Goal: Task Accomplishment & Management: Complete application form

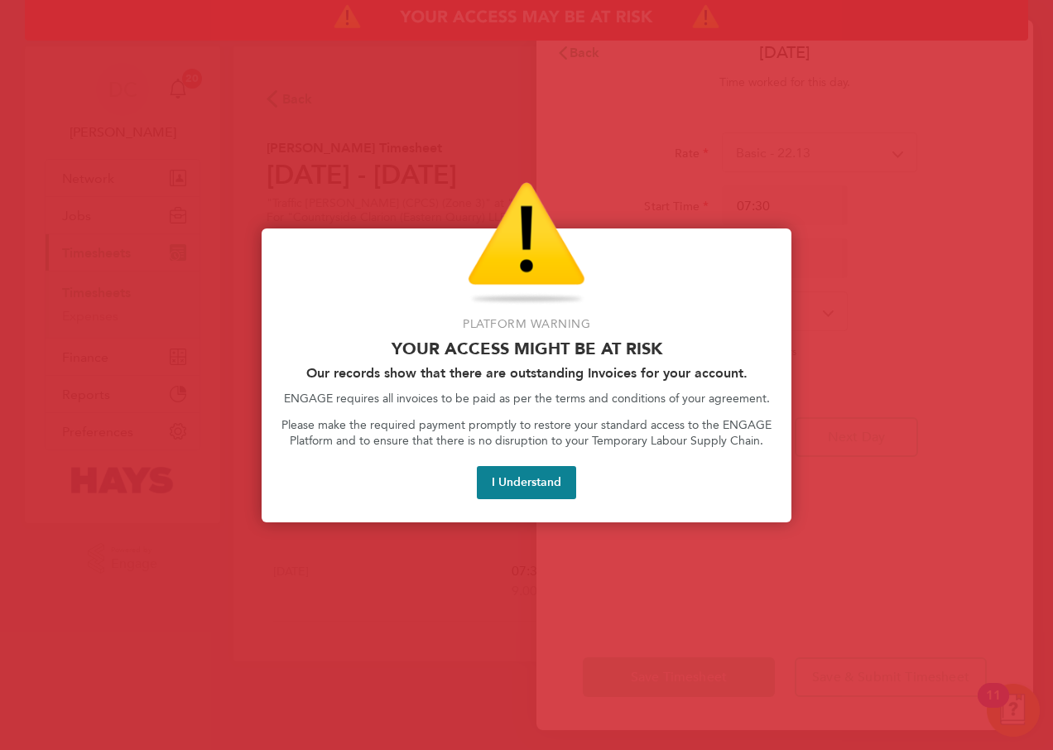
select select "30"
click at [507, 500] on div "Platform Warning Your access might be at risk Our records show that there are o…" at bounding box center [527, 376] width 530 height 295
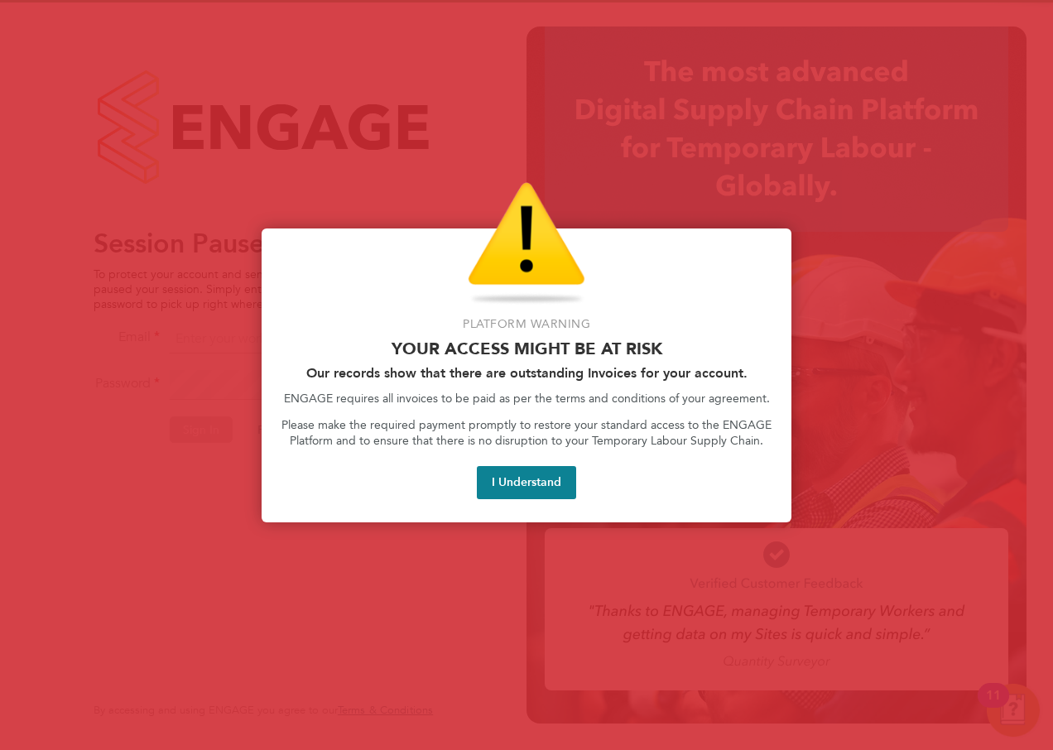
drag, startPoint x: 525, startPoint y: 494, endPoint x: 551, endPoint y: 460, distance: 41.9
click at [525, 494] on button "I Understand" at bounding box center [526, 482] width 99 height 33
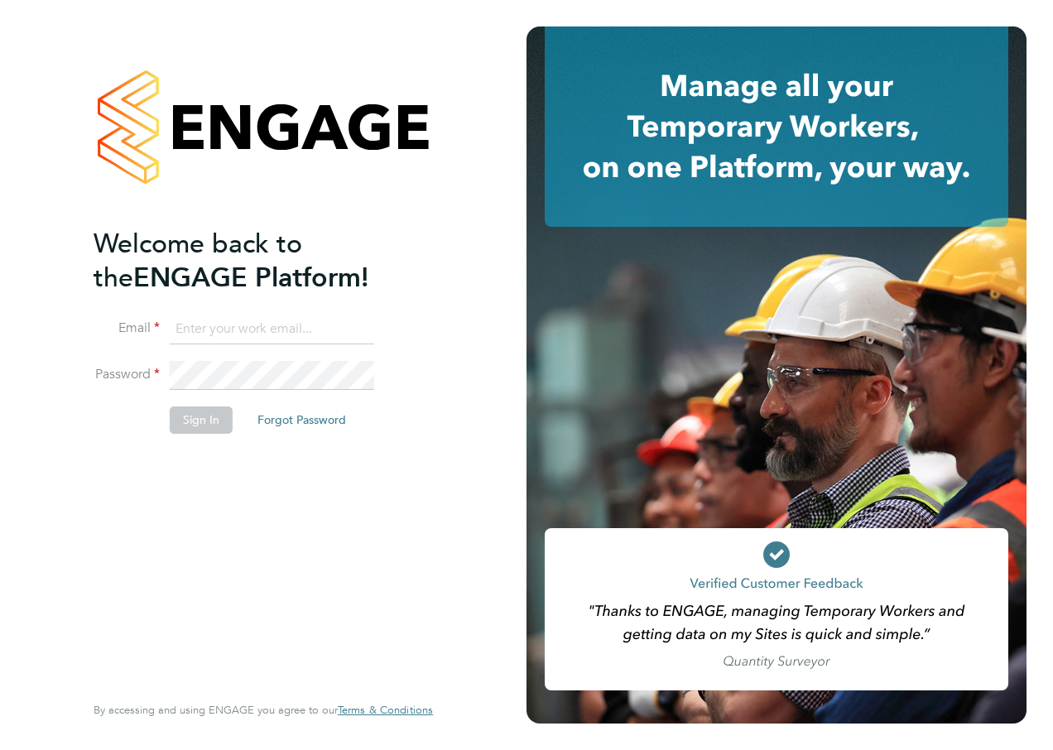
type input "[PERSON_NAME][EMAIL_ADDRESS][PERSON_NAME][DOMAIN_NAME]"
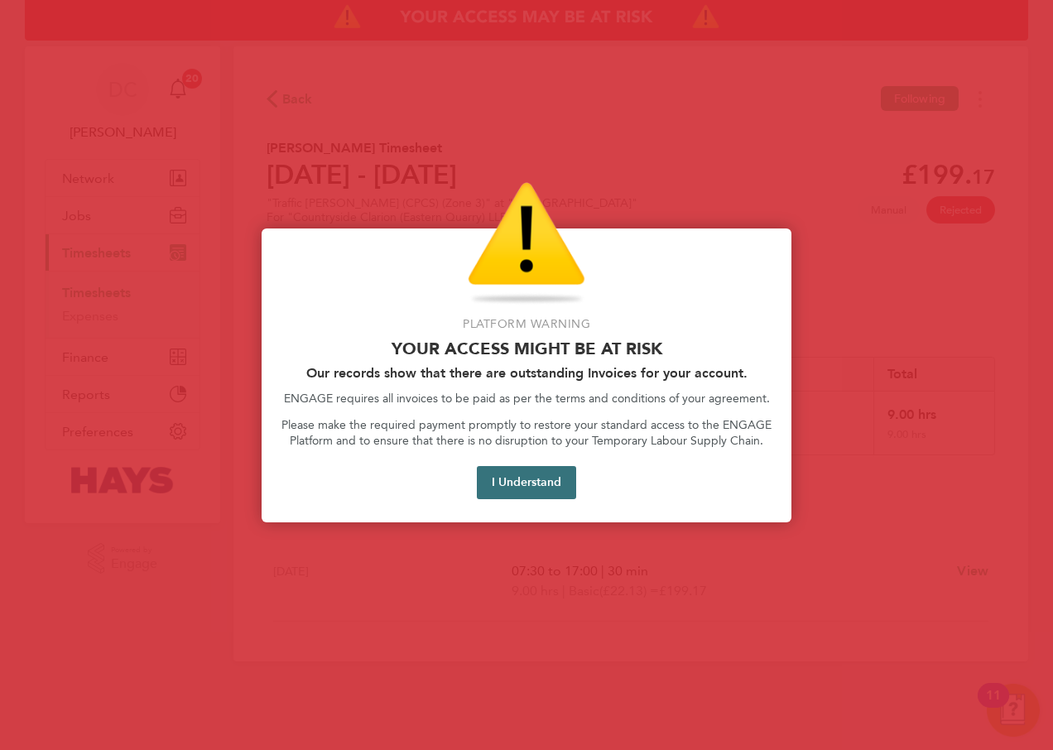
click at [508, 478] on button "I Understand" at bounding box center [526, 482] width 99 height 33
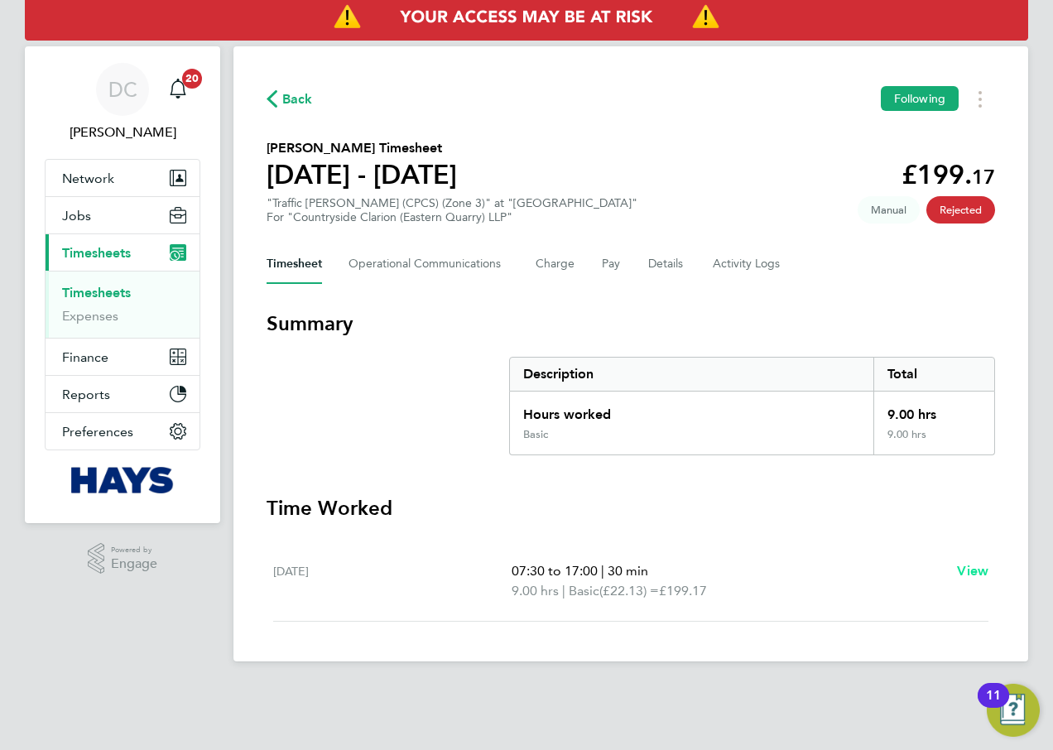
click at [970, 571] on span "View" at bounding box center [972, 571] width 31 height 16
select select "30"
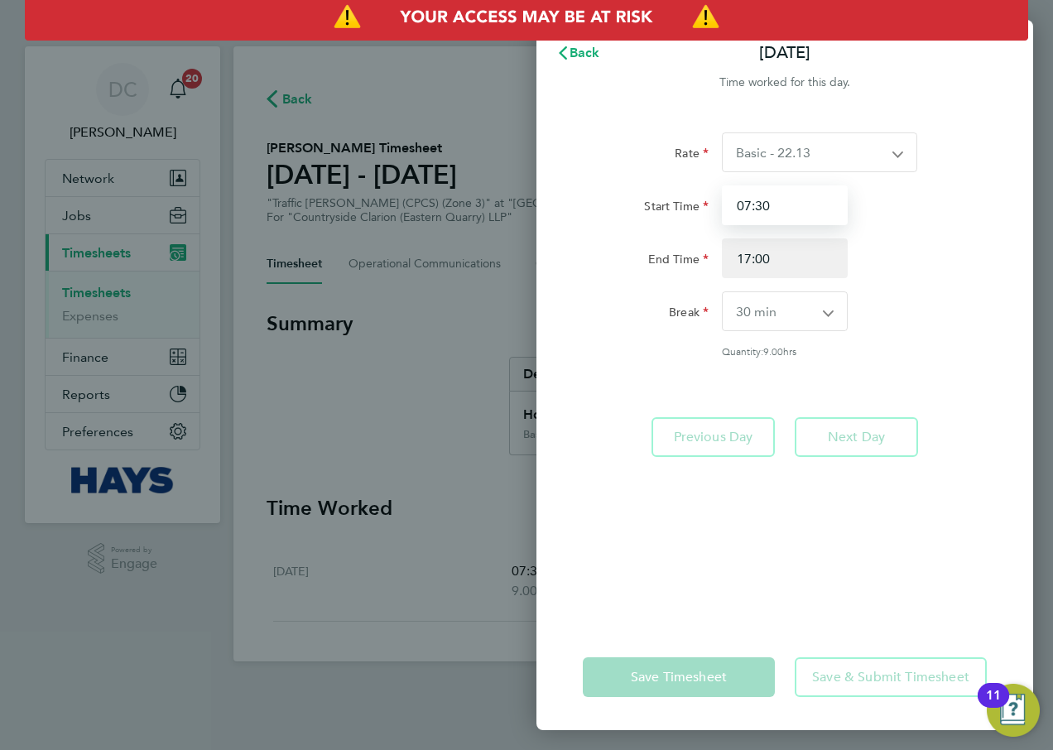
click at [804, 205] on input "07:30" at bounding box center [785, 206] width 126 height 40
drag, startPoint x: 803, startPoint y: 205, endPoint x: 696, endPoint y: 197, distance: 107.9
click at [696, 197] on div "Start Time 07:30" at bounding box center [784, 206] width 417 height 40
type input "10:00"
click at [953, 292] on div "Break 0 min 15 min 30 min 45 min 60 min 75 min 90 min" at bounding box center [784, 312] width 417 height 40
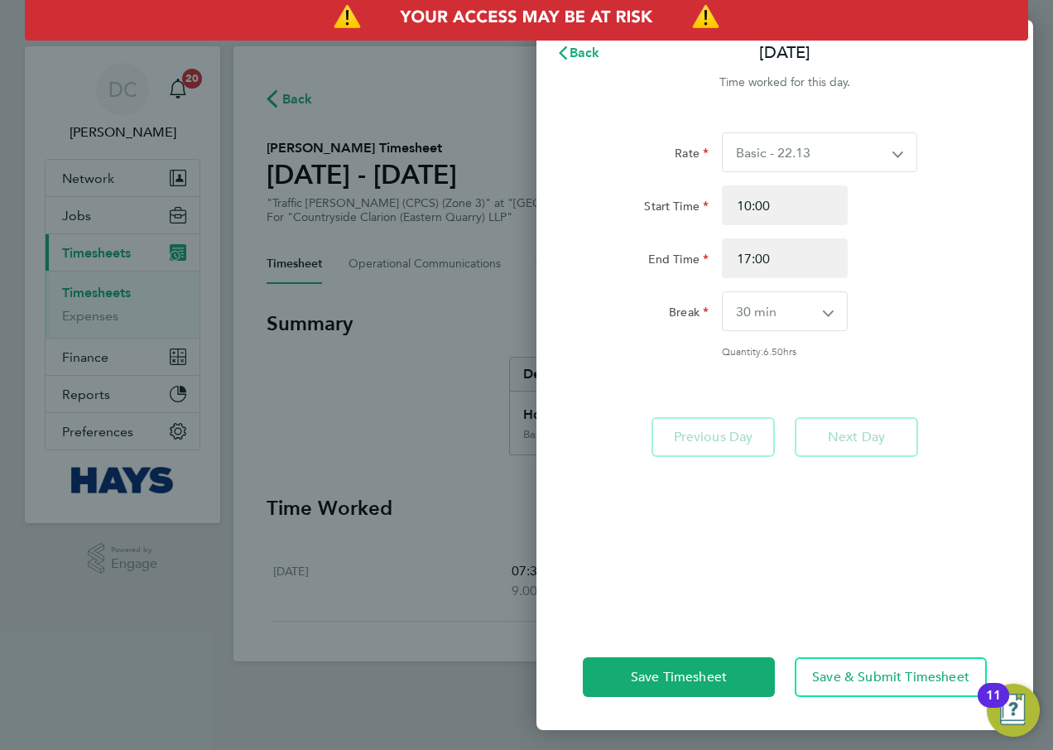
click at [958, 303] on div "Break 0 min 15 min 30 min 45 min 60 min 75 min 90 min" at bounding box center [784, 312] width 417 height 40
click at [878, 667] on button "Save & Submit Timesheet" at bounding box center [891, 678] width 192 height 40
click at [854, 681] on span "Save & Submit Timesheet" at bounding box center [890, 677] width 157 height 17
click at [571, 51] on span "Back" at bounding box center [585, 53] width 31 height 16
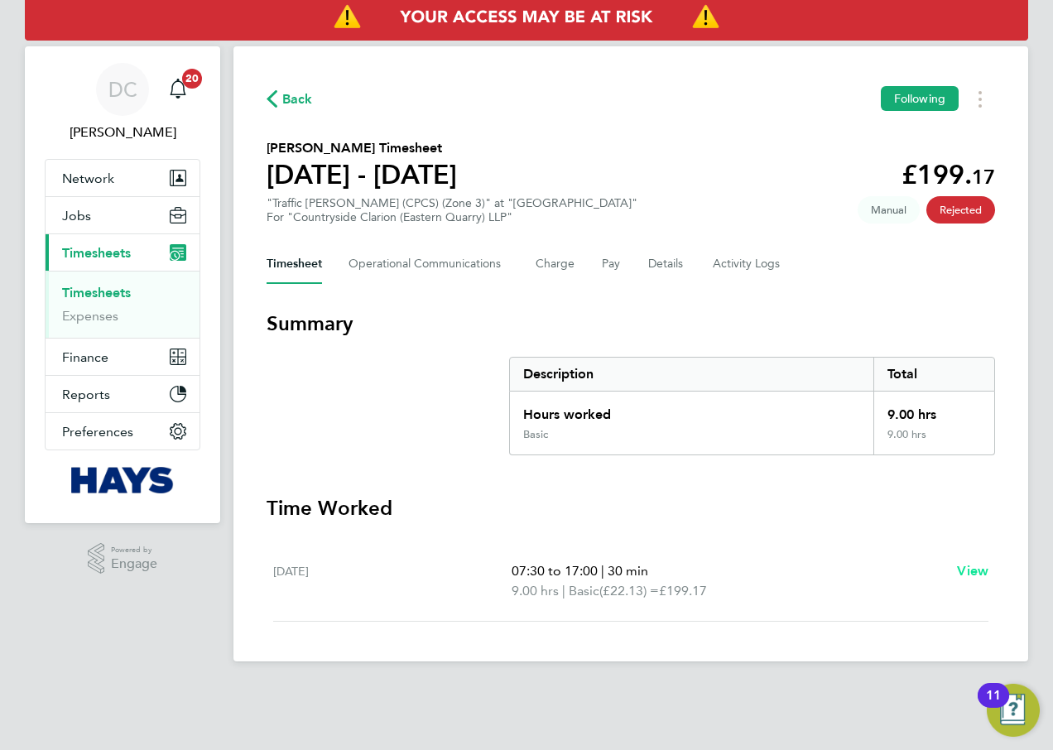
click at [981, 572] on span "View" at bounding box center [972, 571] width 31 height 16
select select "30"
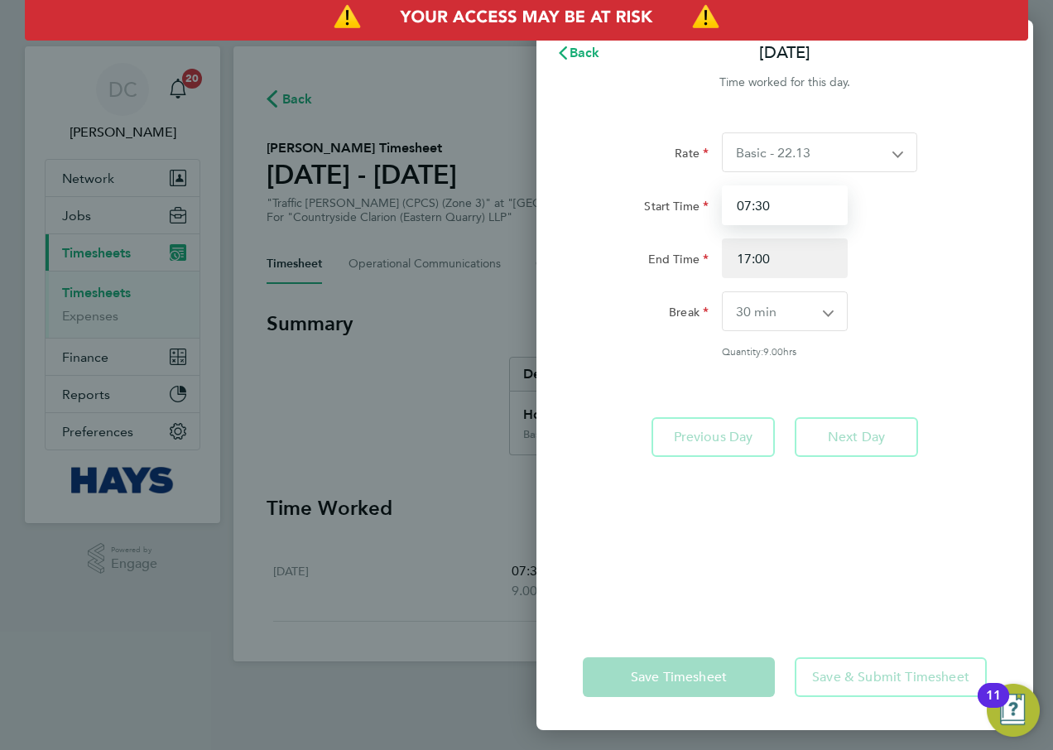
drag, startPoint x: 777, startPoint y: 200, endPoint x: 703, endPoint y: 204, distance: 73.8
click at [703, 204] on div "Start Time 07:30" at bounding box center [784, 206] width 417 height 40
type input "10:00"
click at [982, 290] on div "Rate Basic - 22.13 Start Time 10:00 End Time 17:00 Break 0 min 15 min 30 min 45…" at bounding box center [785, 245] width 404 height 225
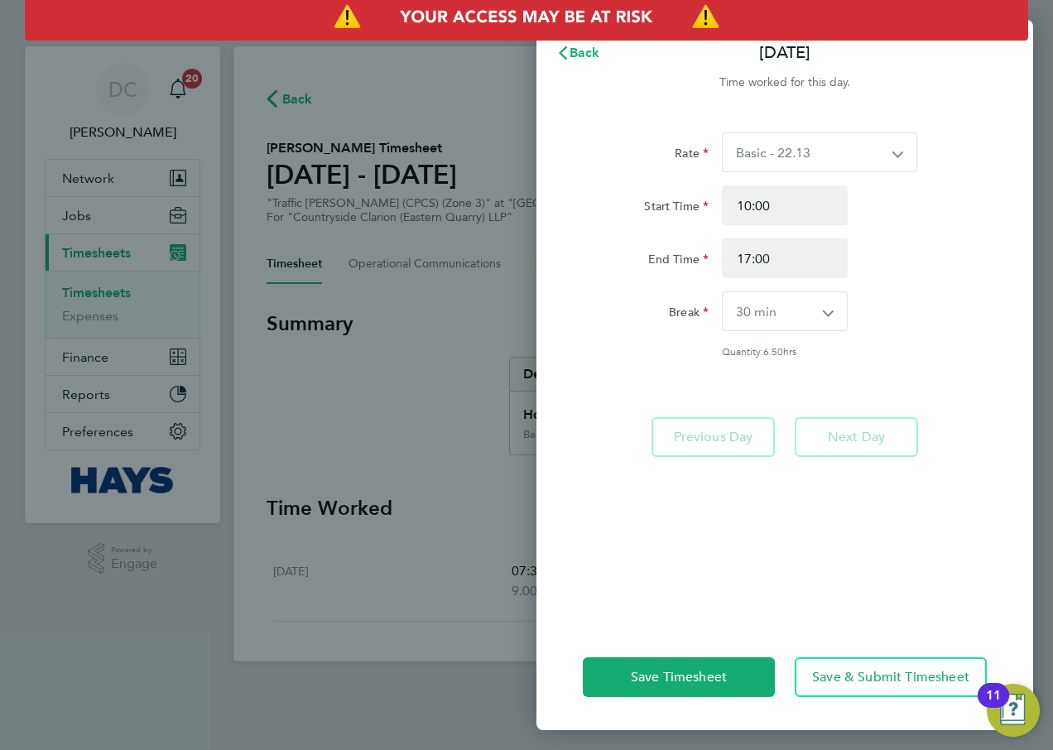
drag, startPoint x: 754, startPoint y: 564, endPoint x: 766, endPoint y: 555, distance: 14.7
click at [756, 563] on div "Rate Basic - 22.13 Start Time 10:00 End Time 17:00 Break 0 min 15 min 30 min 45…" at bounding box center [785, 369] width 497 height 512
click at [845, 678] on span "Save & Submit Timesheet" at bounding box center [890, 677] width 157 height 17
click at [858, 676] on span "Save & Submit Timesheet" at bounding box center [890, 677] width 157 height 17
click at [742, 688] on button "Save Timesheet" at bounding box center [679, 678] width 192 height 40
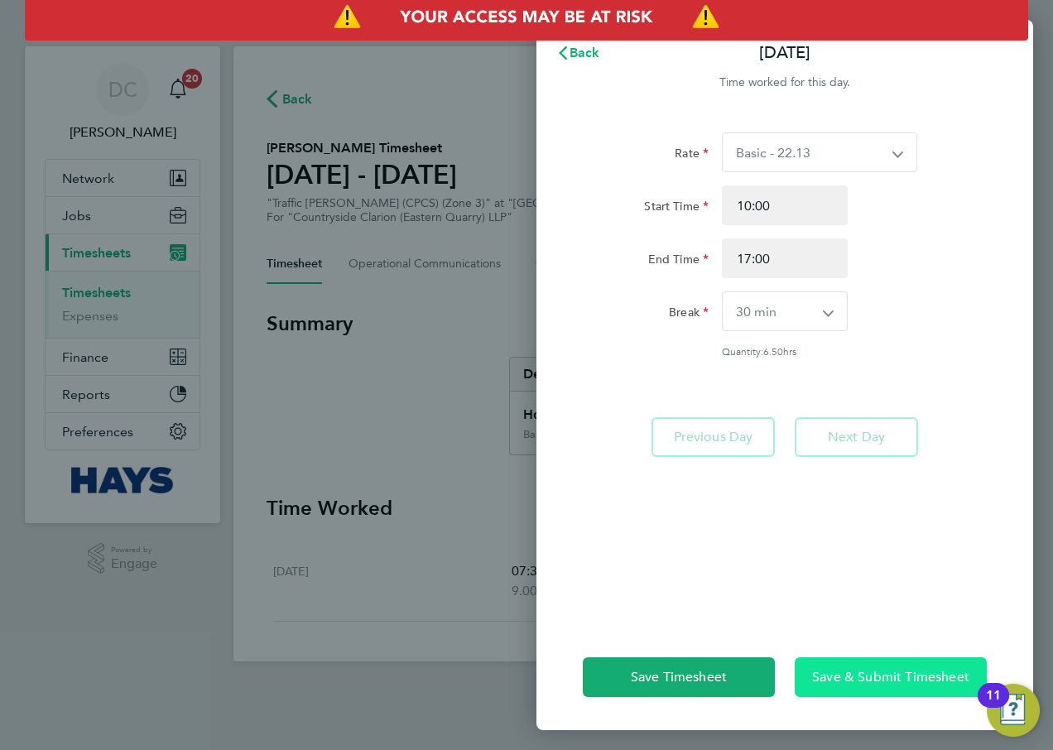
click at [857, 674] on span "Save & Submit Timesheet" at bounding box center [890, 677] width 157 height 17
click at [581, 51] on span "Back" at bounding box center [585, 53] width 31 height 16
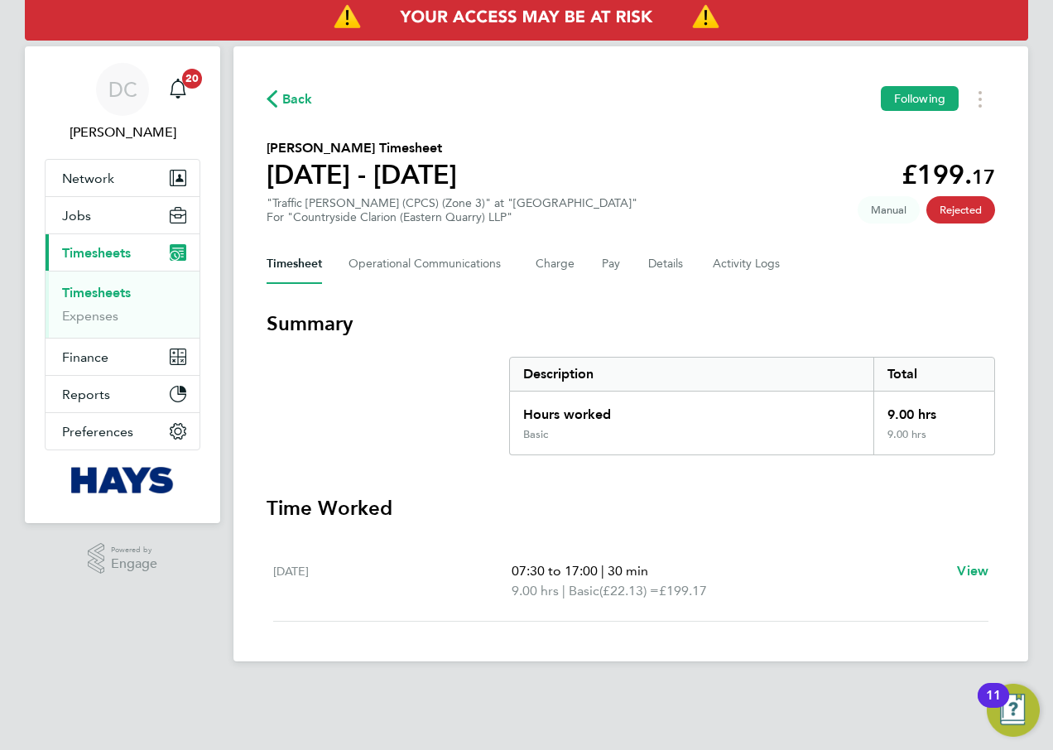
click at [293, 99] on span "Back" at bounding box center [297, 99] width 31 height 20
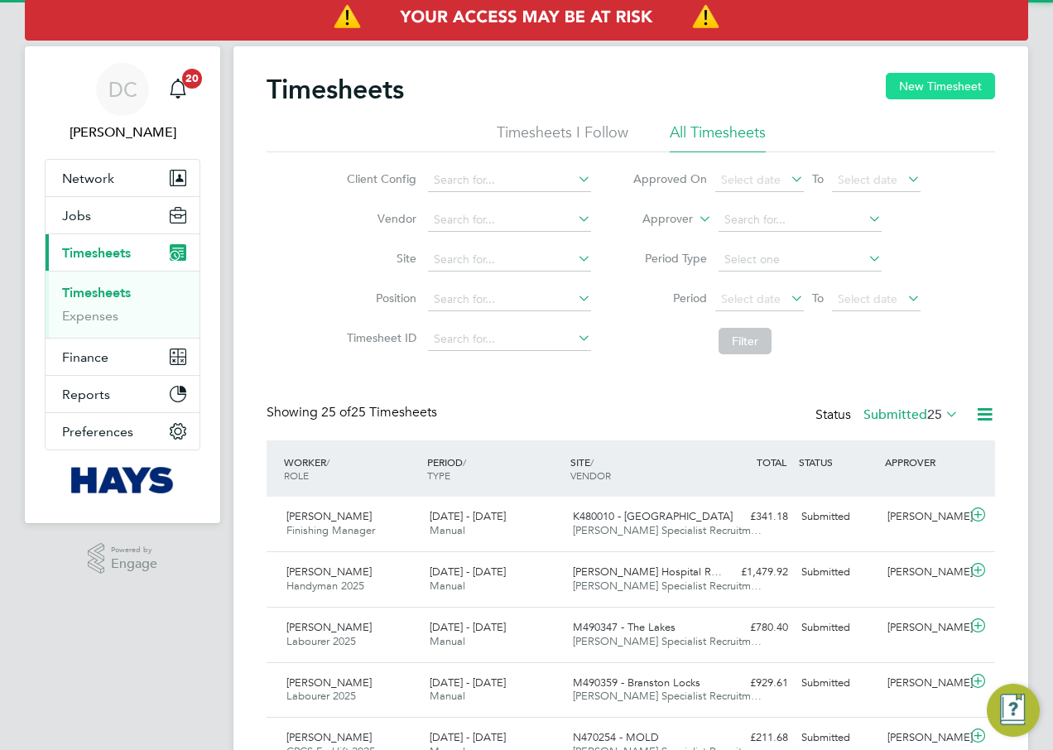
click at [957, 82] on button "New Timesheet" at bounding box center [940, 86] width 109 height 27
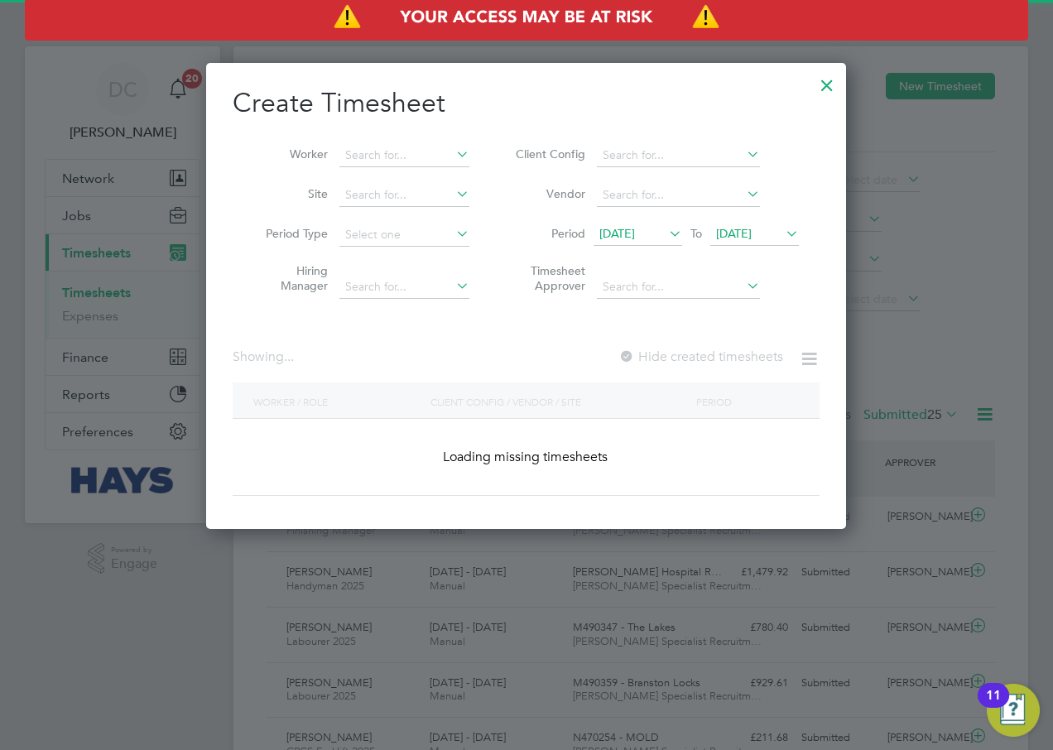
click at [432, 140] on li "Worker" at bounding box center [362, 156] width 258 height 40
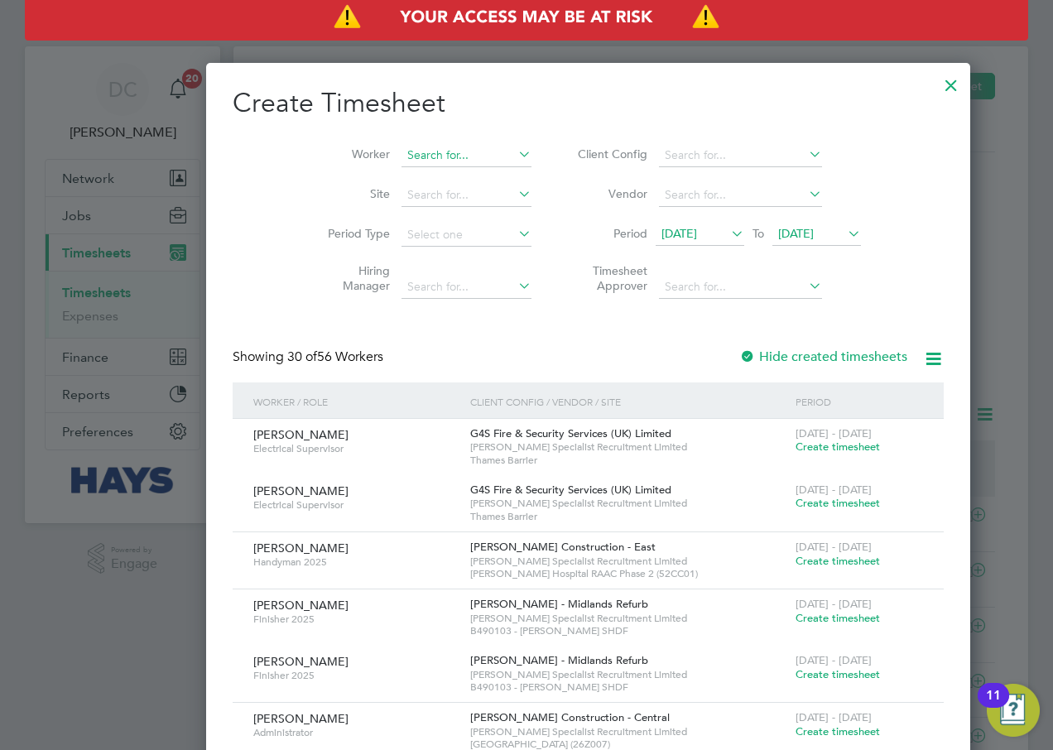
click at [422, 155] on input at bounding box center [467, 155] width 130 height 23
click at [414, 186] on li "Joshua N zerem" at bounding box center [416, 177] width 154 height 22
type input "Joshua Nzerem"
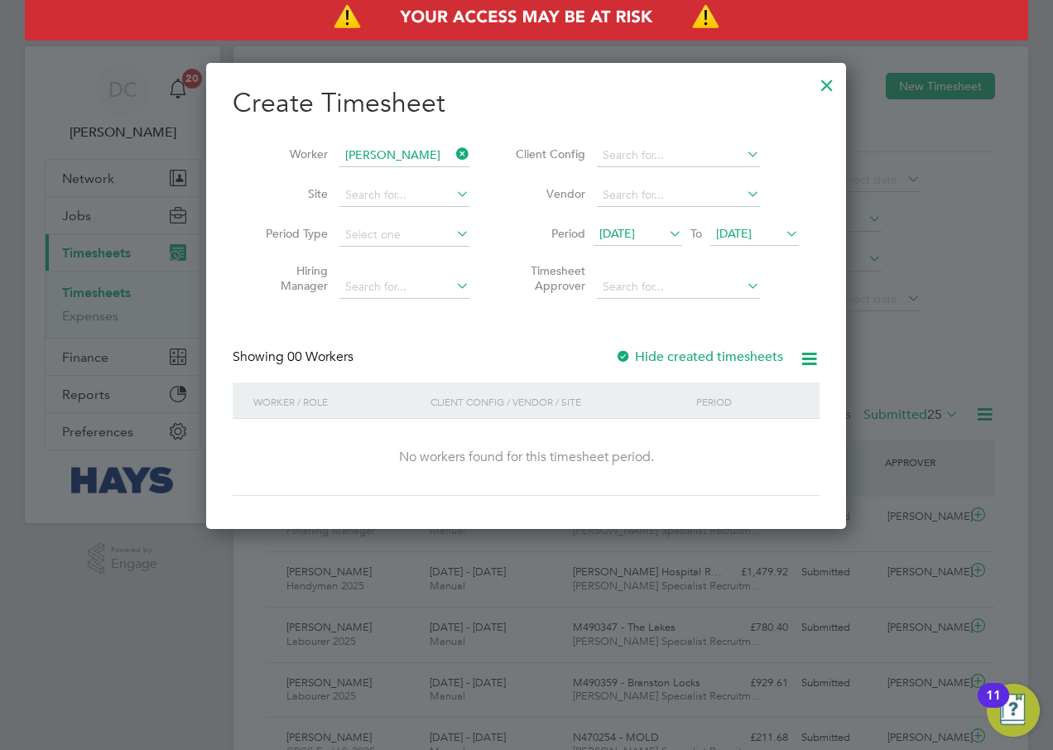
click at [745, 240] on span "16 Sep 2025" at bounding box center [734, 233] width 36 height 15
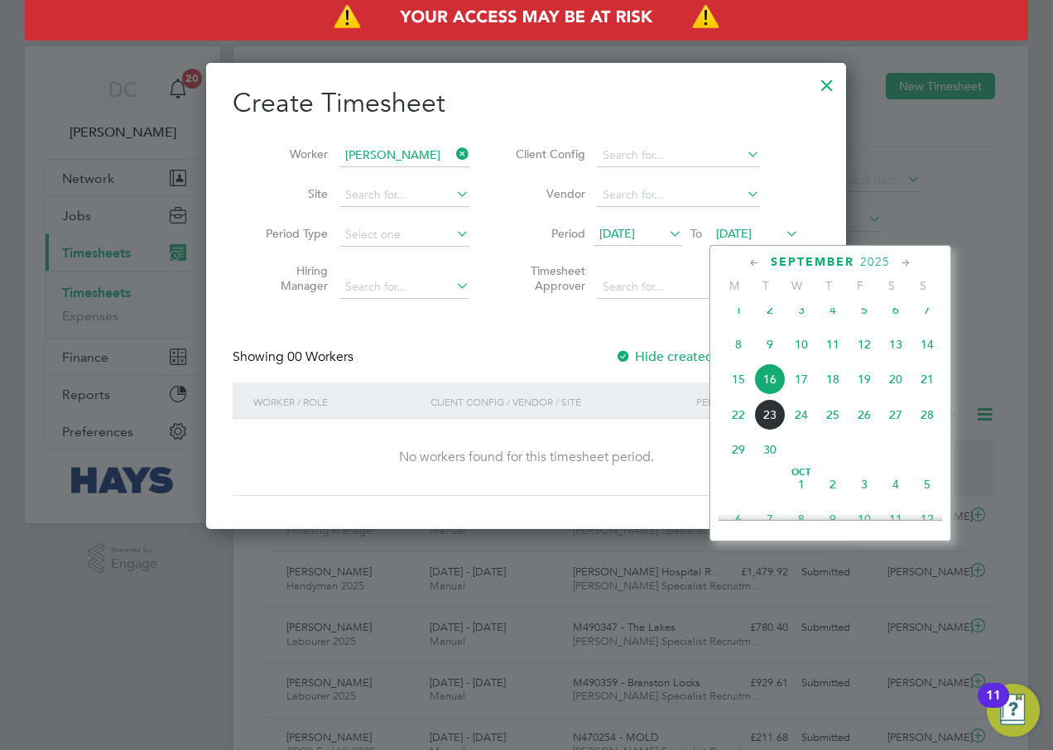
click at [926, 422] on span "28" at bounding box center [927, 414] width 31 height 31
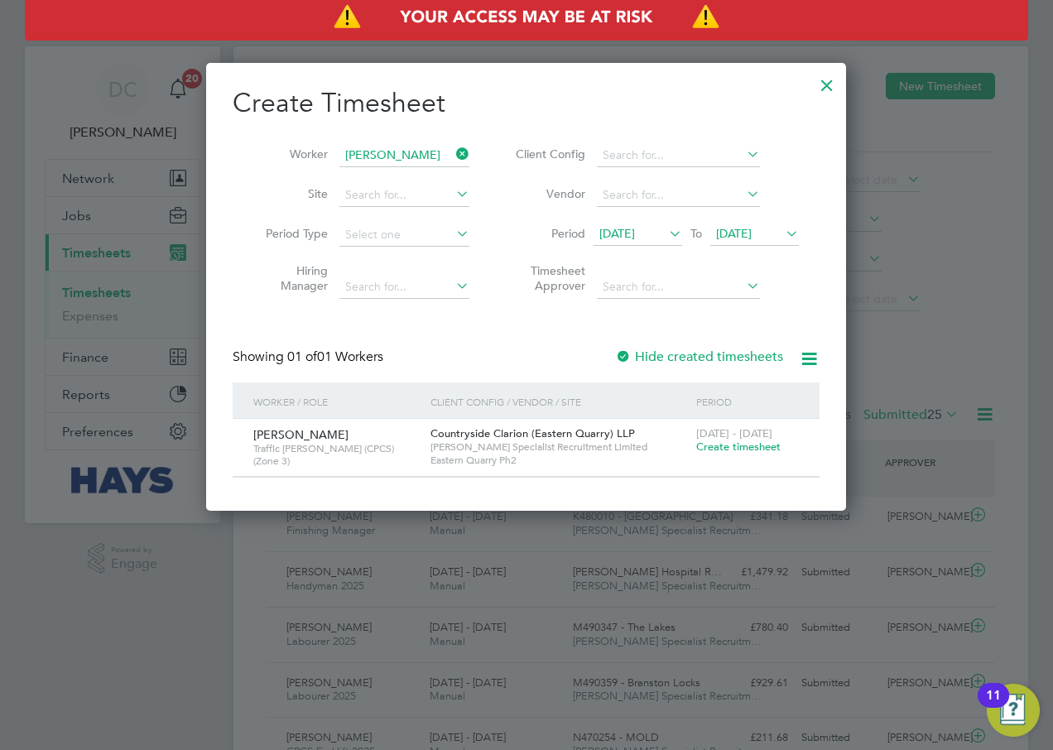
click at [745, 445] on span "Create timesheet" at bounding box center [738, 447] width 84 height 14
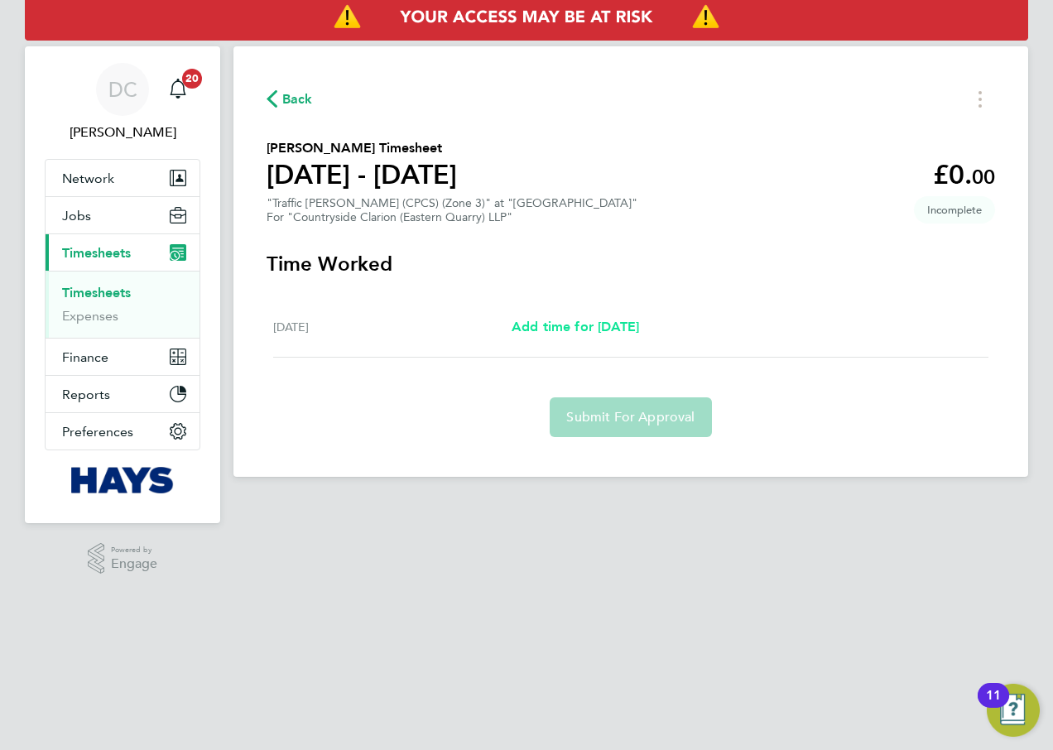
click at [576, 319] on span "Add time for Thu 18 Sep" at bounding box center [576, 327] width 128 height 16
select select "30"
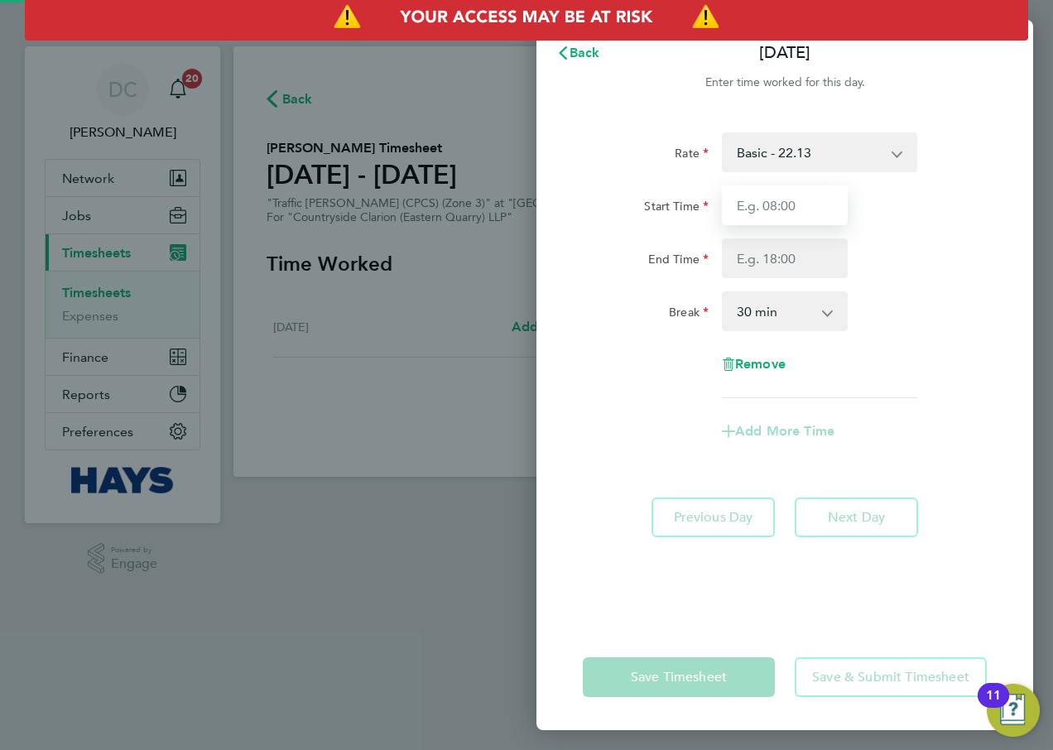
click at [807, 204] on input "Start Time" at bounding box center [785, 206] width 126 height 40
type input "10:00"
type input "17:00"
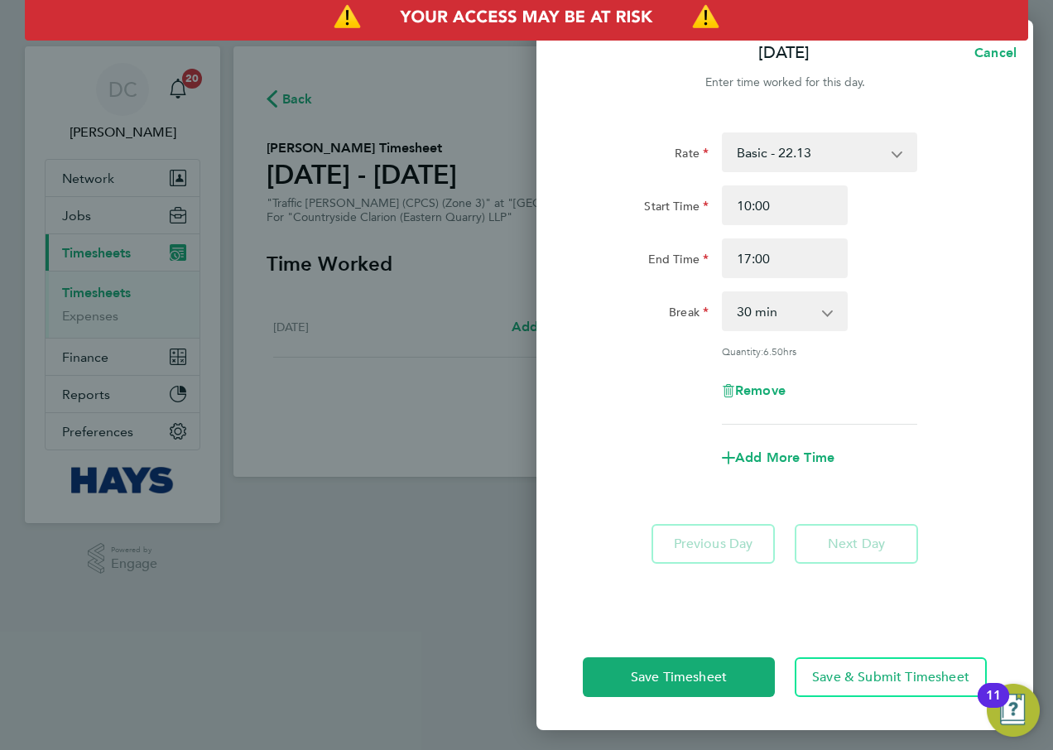
click at [932, 384] on div "Remove" at bounding box center [784, 391] width 417 height 40
click at [868, 665] on button "Save & Submit Timesheet" at bounding box center [891, 678] width 192 height 40
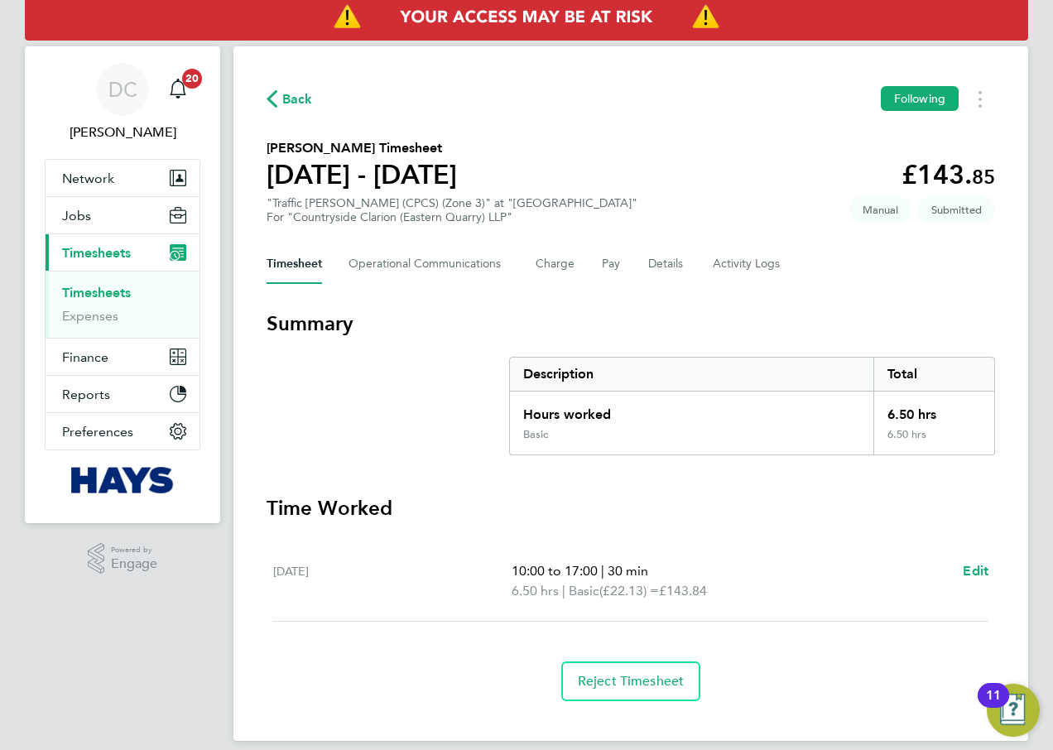
click at [305, 91] on span "Back" at bounding box center [297, 99] width 31 height 20
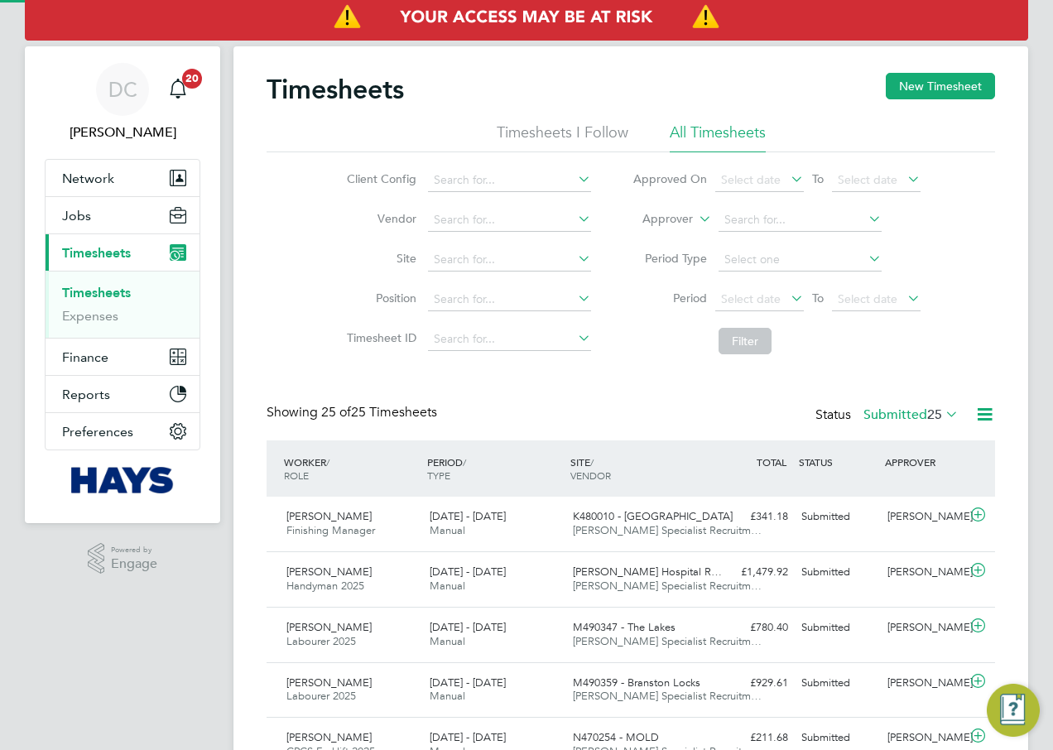
scroll to position [42, 144]
